Goal: Check status

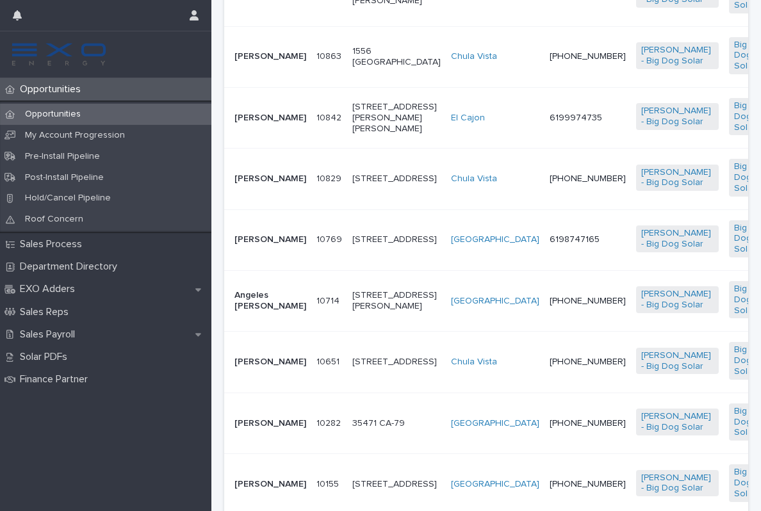
scroll to position [690, 0]
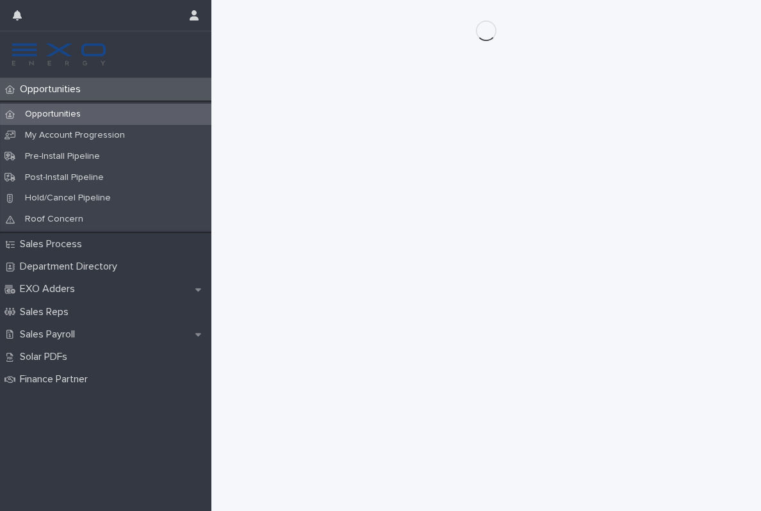
click at [63, 95] on p "Opportunities" at bounding box center [53, 89] width 76 height 12
